Goal: Check status

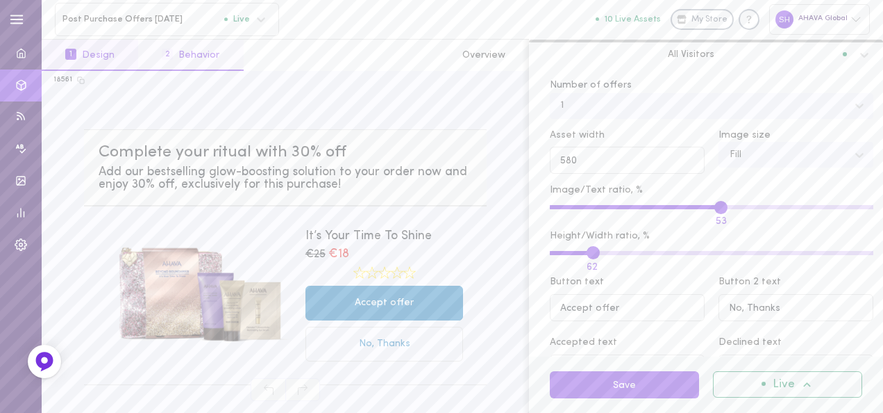
click at [198, 54] on button "2 Behavior" at bounding box center [190, 55] width 105 height 31
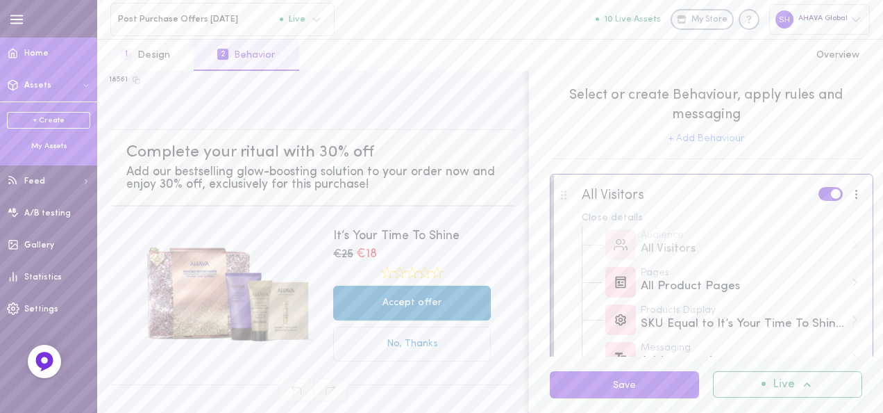
click at [40, 57] on span "Home" at bounding box center [36, 53] width 24 height 8
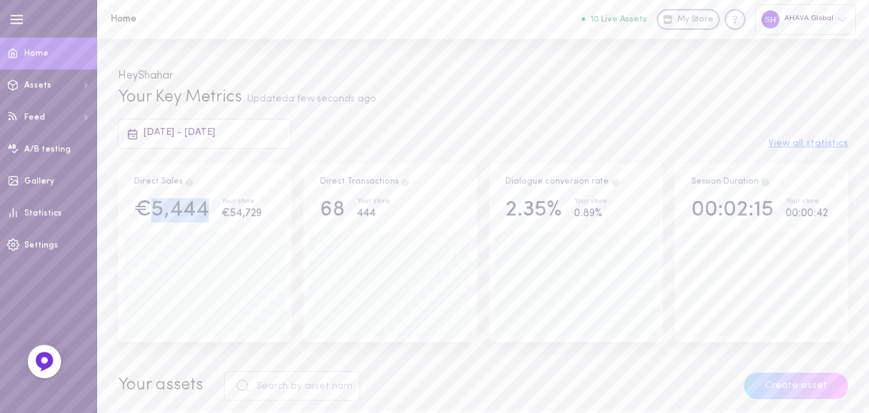
drag, startPoint x: 202, startPoint y: 213, endPoint x: 147, endPoint y: 213, distance: 55.6
click at [147, 213] on div "€5,444" at bounding box center [171, 210] width 75 height 24
click at [379, 125] on div "[DATE] - [DATE] View all statistics" at bounding box center [483, 133] width 751 height 29
click at [754, 218] on div "00:02:15" at bounding box center [733, 210] width 83 height 24
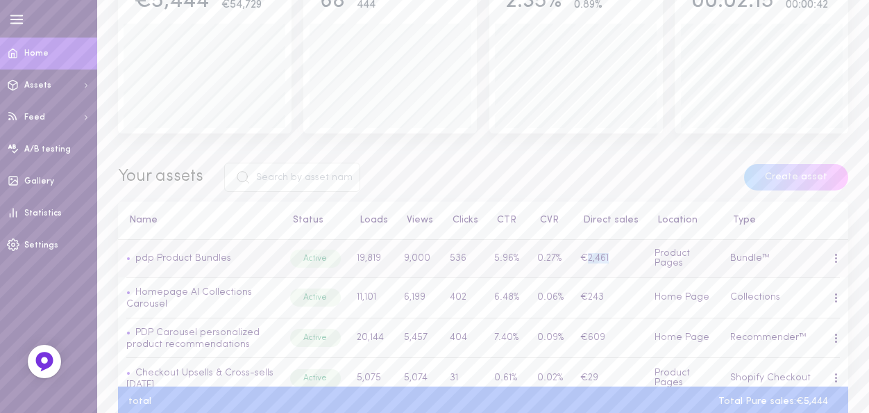
drag, startPoint x: 610, startPoint y: 258, endPoint x: 581, endPoint y: 258, distance: 29.2
click at [581, 258] on td "€2,461" at bounding box center [610, 259] width 74 height 38
drag, startPoint x: 581, startPoint y: 258, endPoint x: 567, endPoint y: 258, distance: 13.2
click at [567, 258] on td "0.27%" at bounding box center [550, 259] width 43 height 38
click at [193, 294] on link "Homepage AI Collections Carousel" at bounding box center [189, 298] width 126 height 22
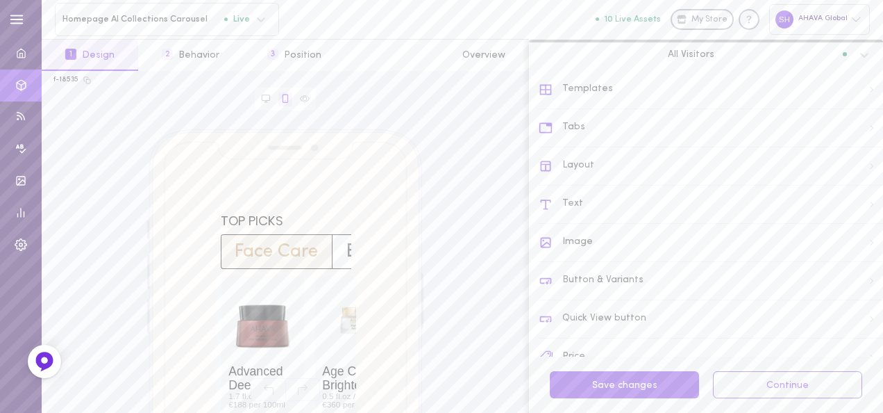
click at [588, 160] on div "Layout" at bounding box center [711, 166] width 344 height 38
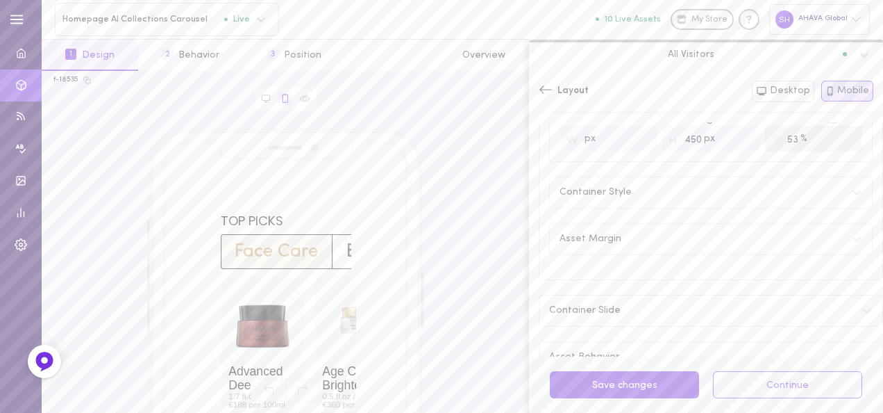
scroll to position [247, 0]
click at [549, 83] on icon at bounding box center [546, 90] width 14 height 14
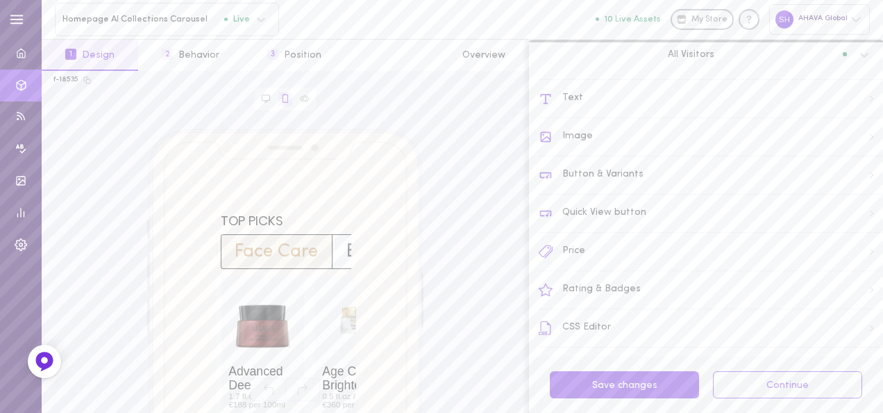
scroll to position [0, 0]
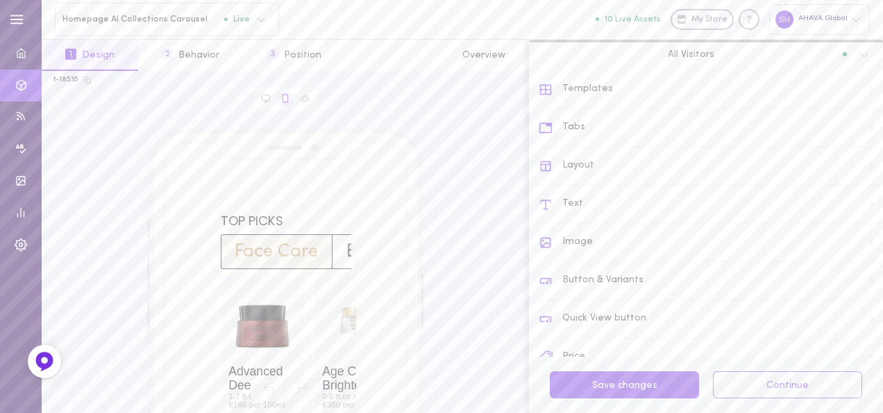
click at [594, 93] on div "Templates" at bounding box center [711, 90] width 344 height 38
click at [585, 163] on div "Layout" at bounding box center [711, 166] width 344 height 38
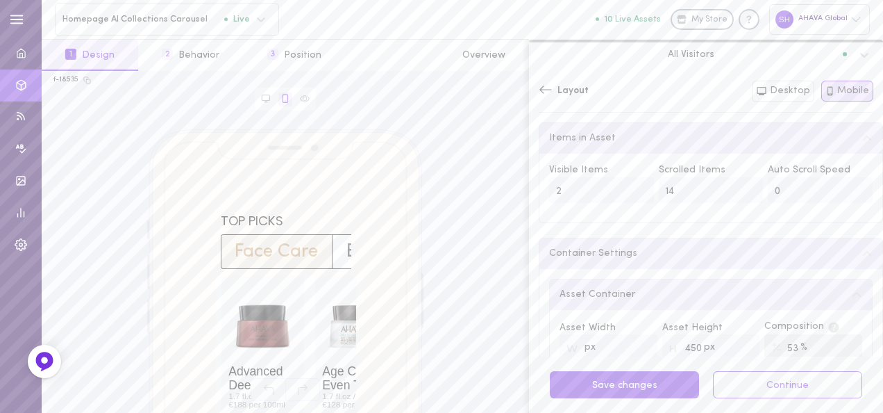
click at [546, 91] on icon at bounding box center [546, 90] width 14 height 14
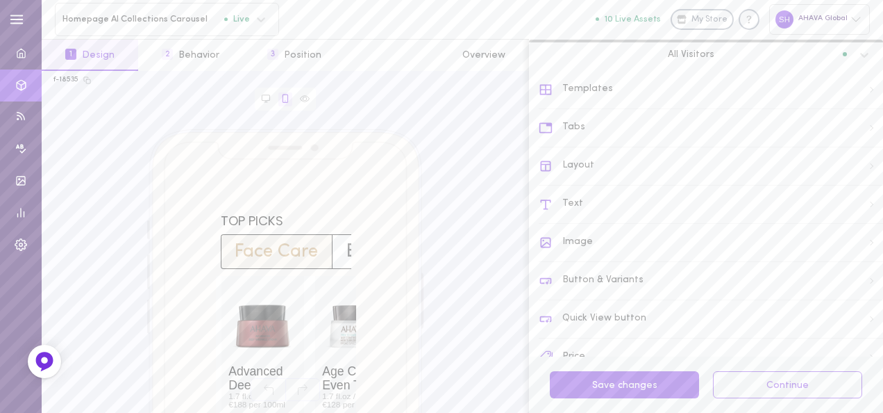
click at [602, 101] on div "Templates" at bounding box center [711, 90] width 344 height 38
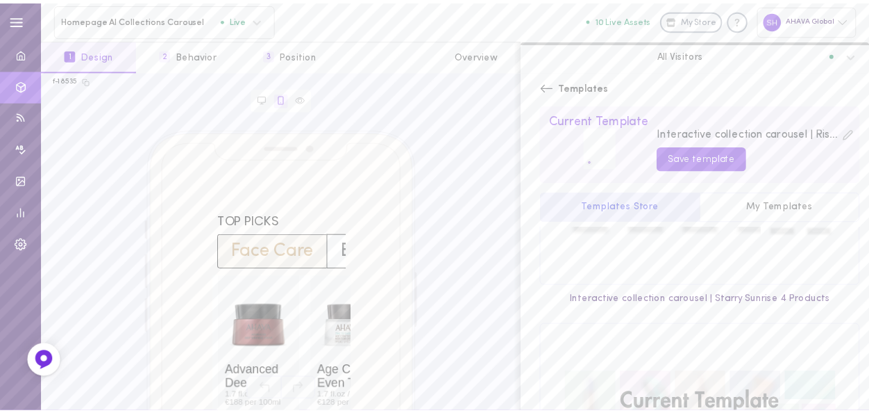
scroll to position [208, 0]
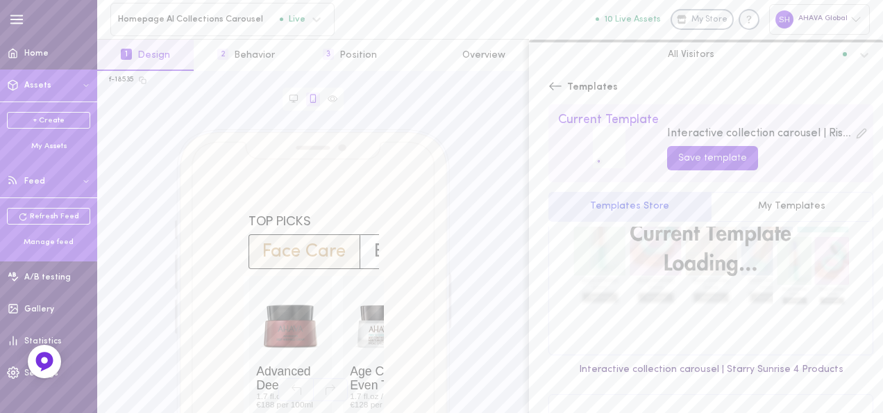
click at [45, 175] on button "Feed" at bounding box center [48, 181] width 97 height 32
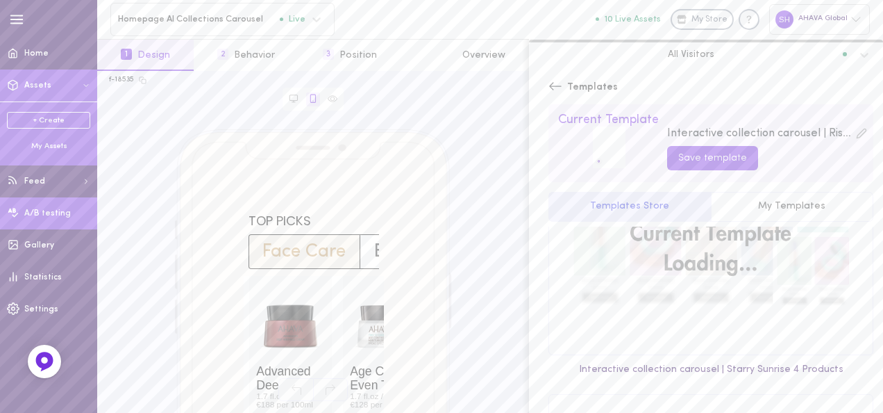
click at [40, 210] on span "A/B testing" at bounding box center [47, 213] width 47 height 8
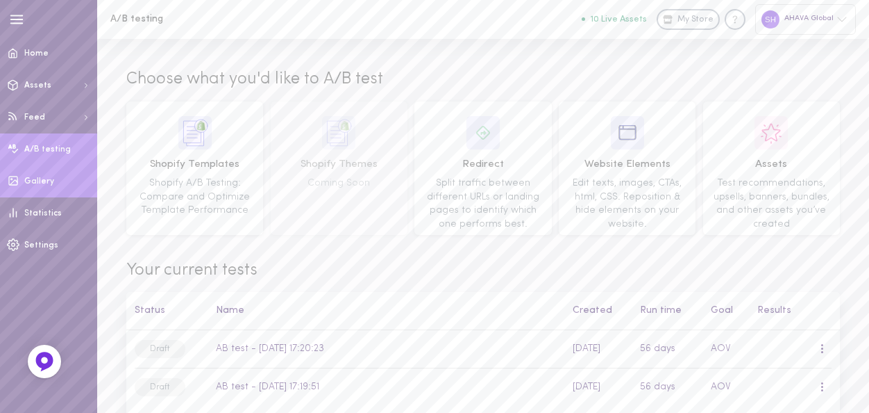
click at [44, 183] on span "Gallery" at bounding box center [39, 181] width 30 height 8
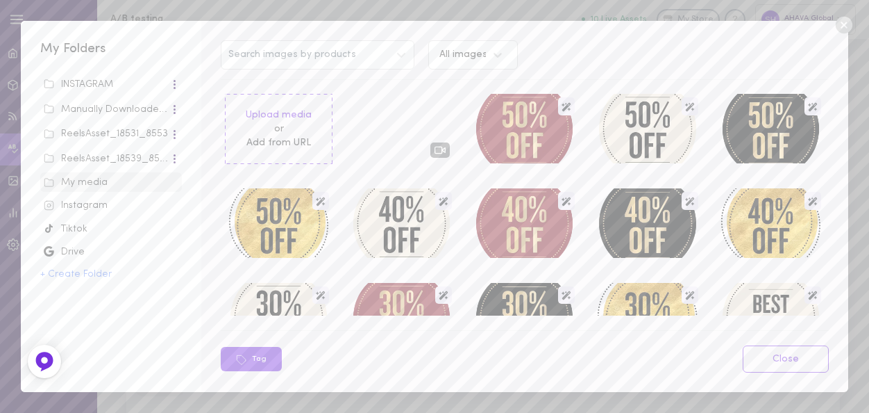
click at [842, 21] on icon at bounding box center [843, 25] width 17 height 17
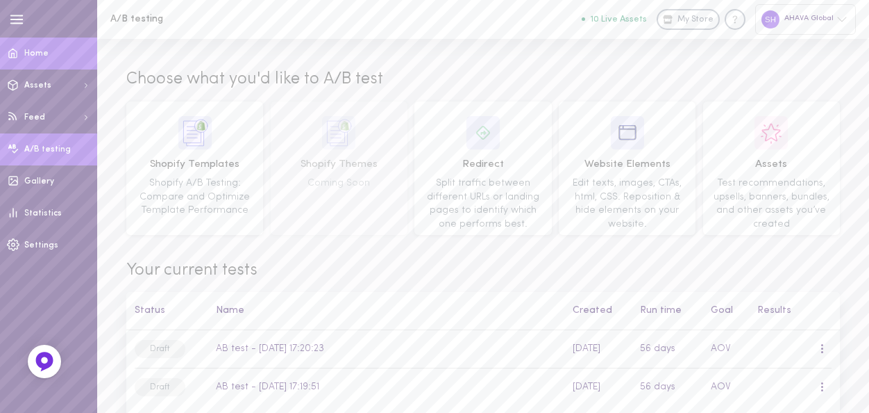
click at [42, 46] on link "Home" at bounding box center [48, 54] width 97 height 32
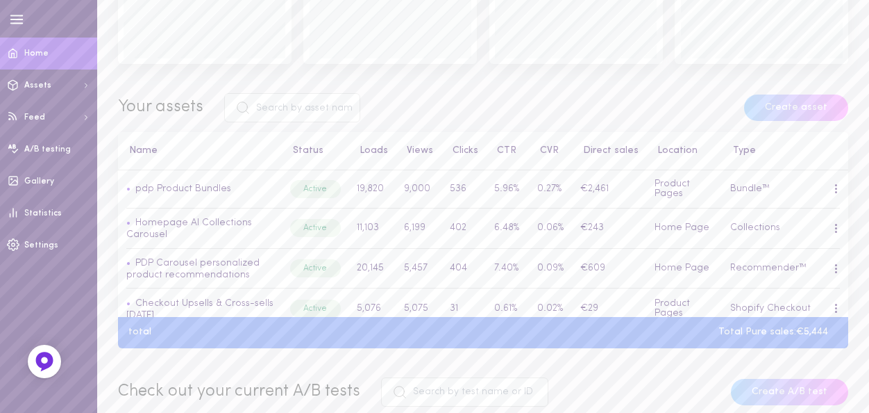
click at [544, 153] on button "CVR" at bounding box center [546, 151] width 26 height 10
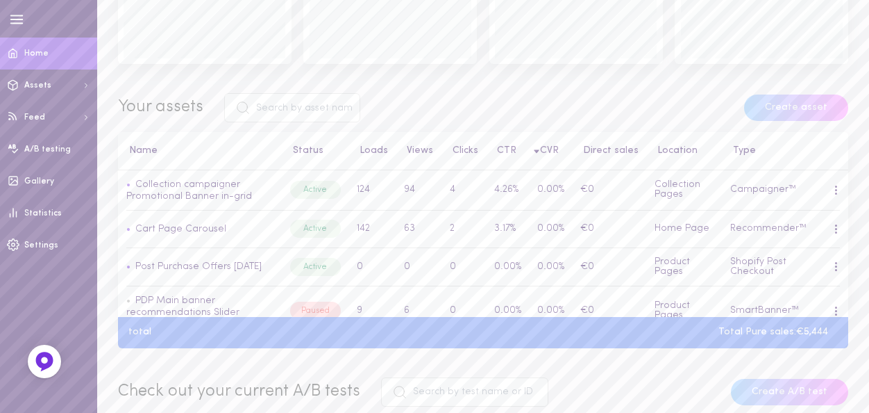
click at [624, 151] on button "Direct sales" at bounding box center [607, 151] width 63 height 10
click at [600, 151] on button "Direct sales" at bounding box center [607, 151] width 63 height 10
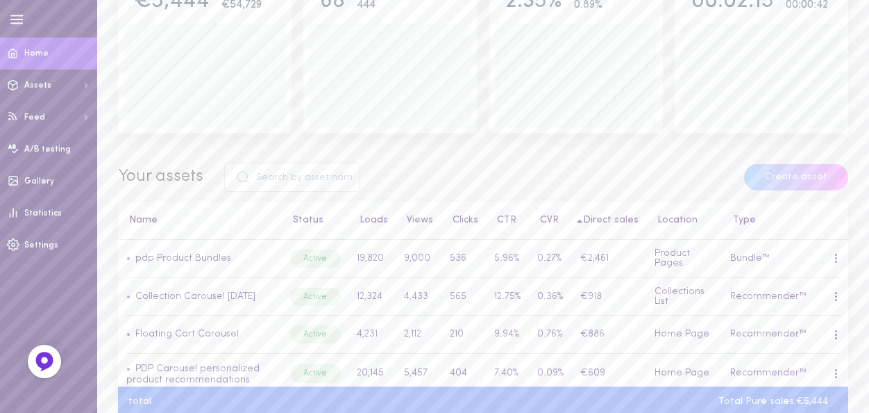
scroll to position [69, 0]
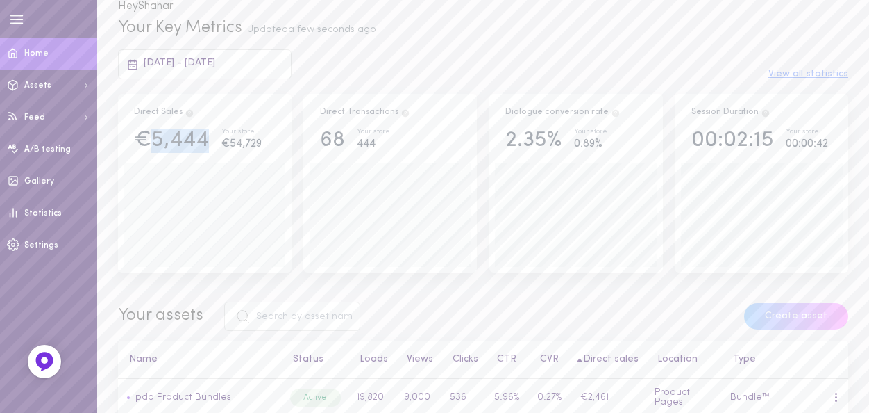
drag, startPoint x: 153, startPoint y: 147, endPoint x: 213, endPoint y: 144, distance: 59.8
click at [213, 144] on div "€5,444 Your store €54,729" at bounding box center [205, 140] width 162 height 24
click at [186, 63] on span "[DATE] - [DATE]" at bounding box center [180, 63] width 72 height 10
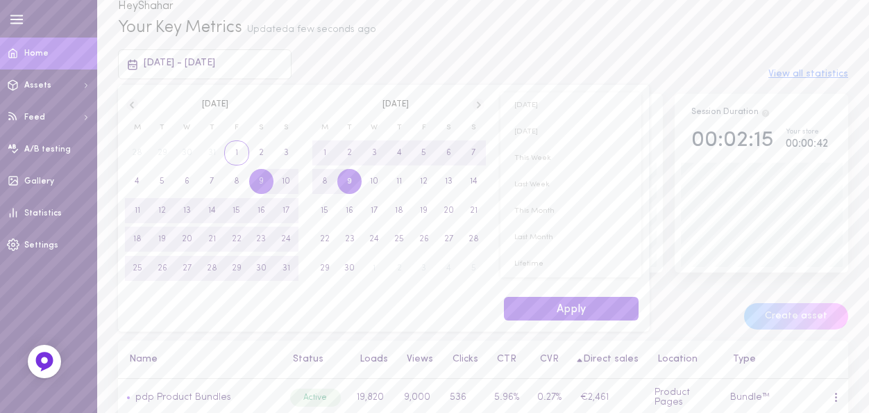
click at [230, 151] on span "1" at bounding box center [236, 152] width 25 height 25
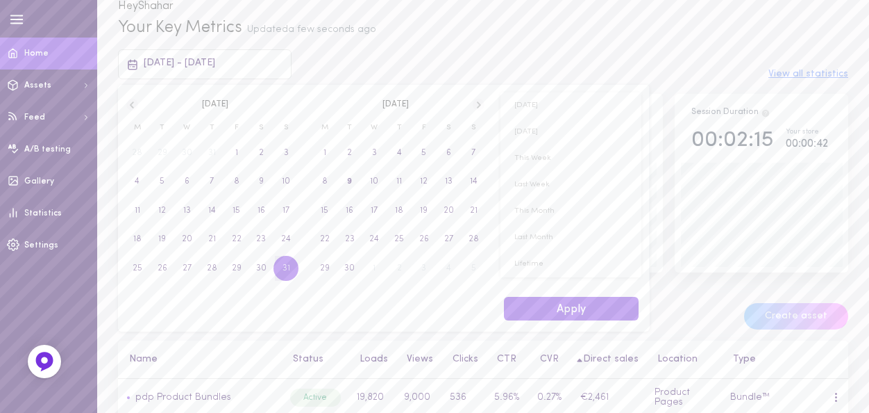
click at [283, 269] on span "31" at bounding box center [287, 268] width 8 height 25
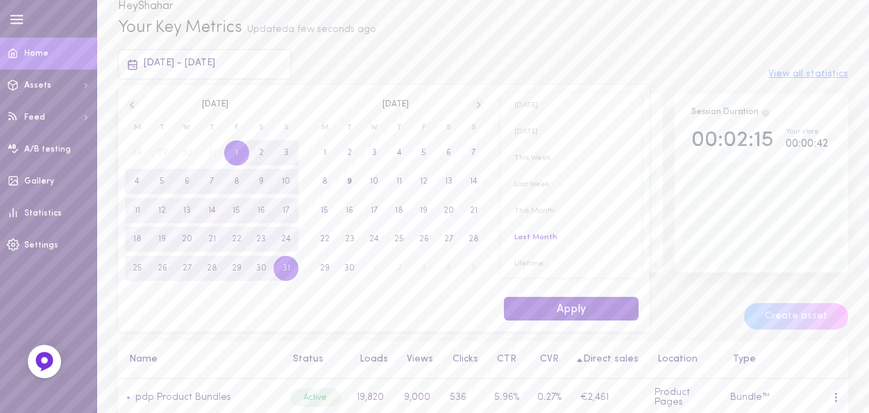
click at [576, 304] on button "Apply" at bounding box center [571, 309] width 135 height 24
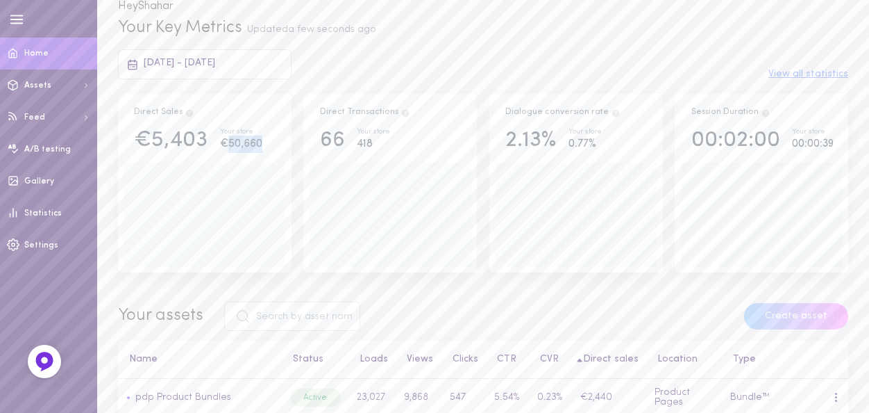
drag, startPoint x: 263, startPoint y: 147, endPoint x: 226, endPoint y: 147, distance: 37.5
click at [226, 147] on div "€5,403 Your store €50,660" at bounding box center [205, 140] width 162 height 24
click at [252, 128] on div "Your store" at bounding box center [241, 132] width 42 height 8
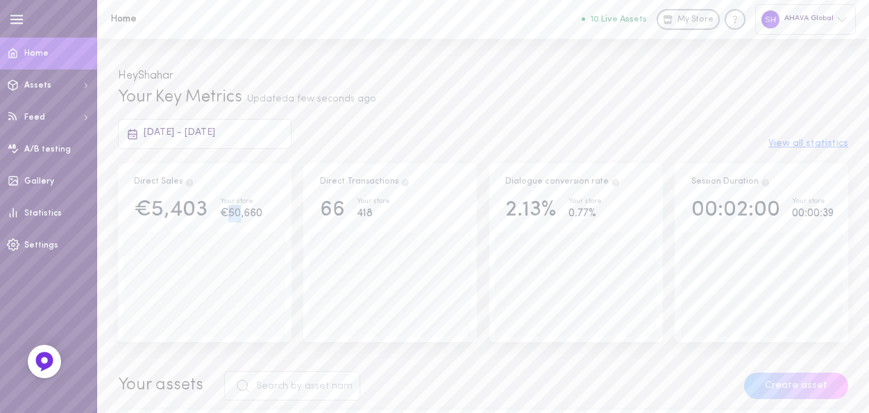
drag, startPoint x: 226, startPoint y: 212, endPoint x: 257, endPoint y: 213, distance: 30.6
click at [257, 213] on div "€50,660" at bounding box center [241, 213] width 42 height 17
drag, startPoint x: 257, startPoint y: 213, endPoint x: 245, endPoint y: 215, distance: 12.1
click at [255, 215] on div "€50,660" at bounding box center [241, 213] width 42 height 17
drag, startPoint x: 152, startPoint y: 211, endPoint x: 208, endPoint y: 211, distance: 56.3
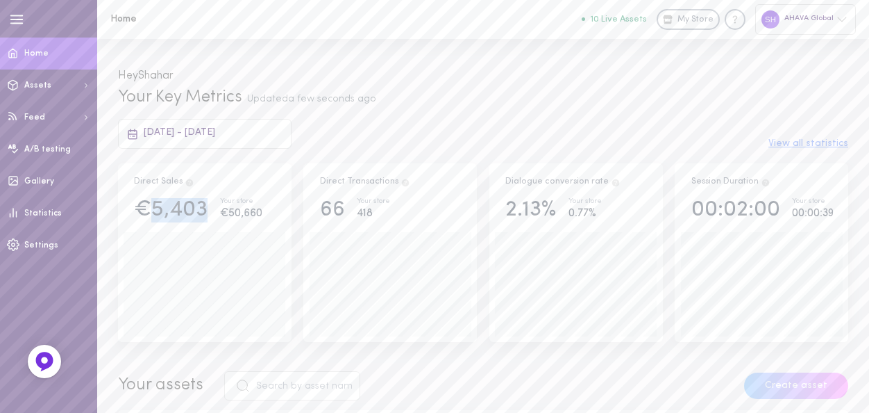
click at [208, 211] on div "€5,403 Your store €50,660" at bounding box center [205, 210] width 162 height 24
drag, startPoint x: 208, startPoint y: 211, endPoint x: 235, endPoint y: 217, distance: 27.1
click at [237, 219] on div "€50,660" at bounding box center [241, 213] width 42 height 17
drag, startPoint x: 226, startPoint y: 214, endPoint x: 262, endPoint y: 214, distance: 36.1
click at [262, 214] on div "€50,660" at bounding box center [241, 213] width 42 height 17
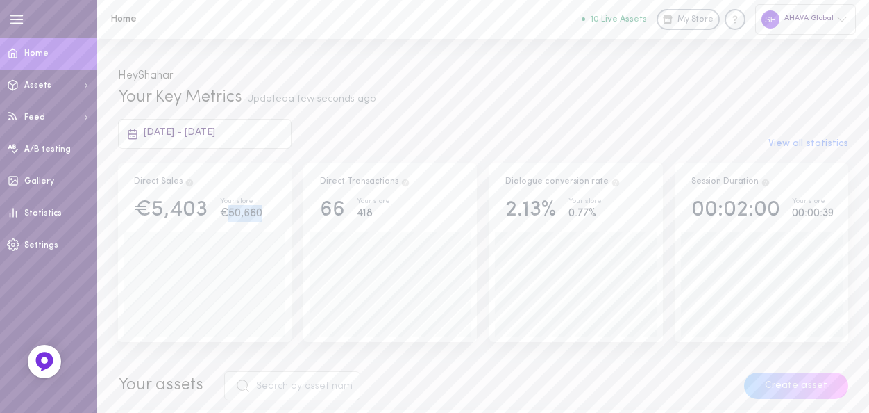
drag, startPoint x: 262, startPoint y: 214, endPoint x: 234, endPoint y: 217, distance: 28.0
click at [234, 217] on div "€50,660" at bounding box center [241, 213] width 42 height 17
click at [240, 217] on div "€50,660" at bounding box center [241, 213] width 42 height 17
click at [225, 210] on div "€50,660" at bounding box center [241, 213] width 42 height 17
drag, startPoint x: 230, startPoint y: 218, endPoint x: 267, endPoint y: 218, distance: 37.5
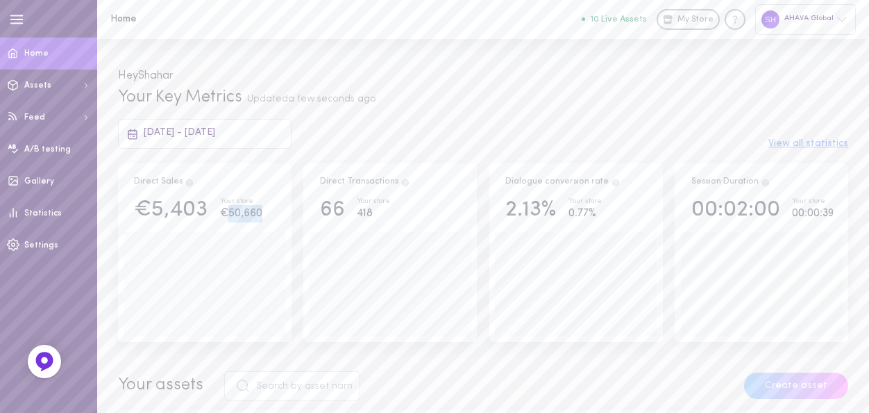
click at [267, 218] on div "€5,403 Your store €50,660" at bounding box center [205, 210] width 162 height 24
